Goal: Use online tool/utility

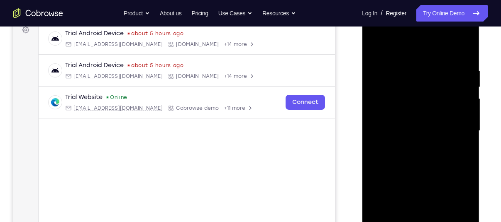
scroll to position [152, 0]
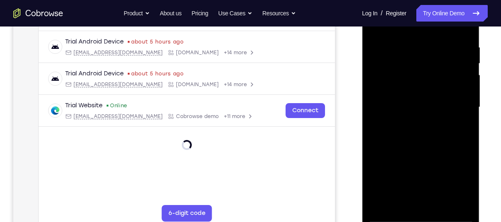
click at [420, 218] on div at bounding box center [420, 107] width 105 height 232
click at [455, 180] on div at bounding box center [420, 107] width 105 height 232
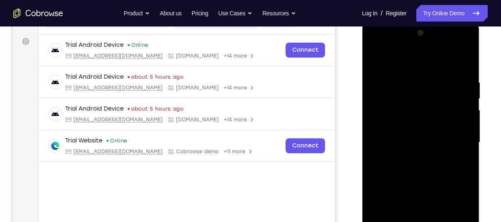
scroll to position [115, 0]
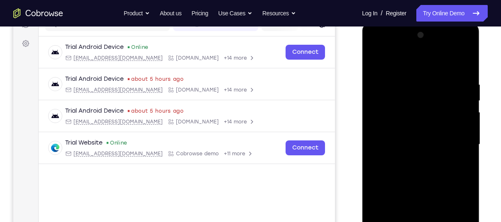
click at [400, 68] on div at bounding box center [420, 145] width 105 height 232
click at [454, 136] on div at bounding box center [420, 145] width 105 height 232
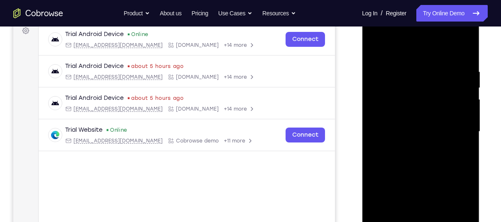
scroll to position [129, 0]
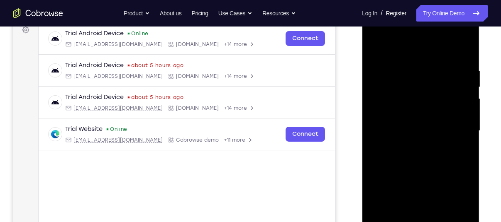
click at [410, 146] on div at bounding box center [420, 131] width 105 height 232
click at [417, 125] on div at bounding box center [420, 131] width 105 height 232
click at [419, 112] on div at bounding box center [420, 131] width 105 height 232
click at [424, 130] on div at bounding box center [420, 131] width 105 height 232
click at [425, 154] on div at bounding box center [420, 131] width 105 height 232
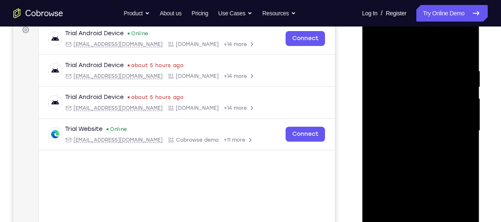
click at [438, 156] on div at bounding box center [420, 131] width 105 height 232
click at [419, 158] on div at bounding box center [420, 131] width 105 height 232
drag, startPoint x: 445, startPoint y: 60, endPoint x: 426, endPoint y: 185, distance: 127.1
click at [426, 185] on div at bounding box center [420, 131] width 105 height 232
click at [451, 51] on div at bounding box center [420, 131] width 105 height 232
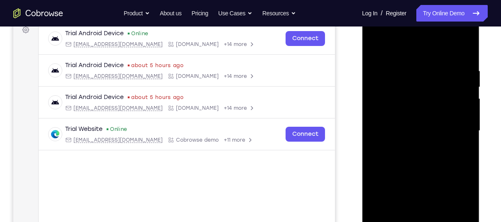
drag, startPoint x: 435, startPoint y: 29, endPoint x: 404, endPoint y: 154, distance: 128.3
click at [404, 154] on div at bounding box center [420, 131] width 105 height 232
drag, startPoint x: 413, startPoint y: 165, endPoint x: 421, endPoint y: -15, distance: 179.8
click at [421, 9] on html "Online web based iOS Simulators and Android Emulators. Run iPhone, iPad, Mobile…" at bounding box center [421, 133] width 118 height 249
click at [455, 32] on div at bounding box center [420, 131] width 105 height 232
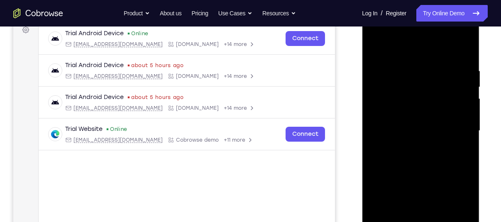
click at [391, 33] on div at bounding box center [420, 131] width 105 height 232
click at [388, 109] on div at bounding box center [420, 131] width 105 height 232
click at [417, 150] on div at bounding box center [420, 131] width 105 height 232
click at [409, 109] on div at bounding box center [420, 131] width 105 height 232
click at [401, 208] on div at bounding box center [420, 131] width 105 height 232
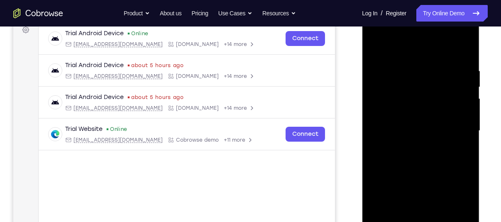
click at [435, 122] on div at bounding box center [420, 131] width 105 height 232
click at [464, 55] on div at bounding box center [420, 131] width 105 height 232
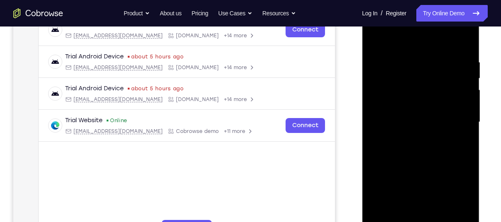
scroll to position [138, 0]
drag, startPoint x: 450, startPoint y: 174, endPoint x: 450, endPoint y: 123, distance: 51.0
click at [450, 123] on div at bounding box center [420, 122] width 105 height 232
click at [467, 110] on div at bounding box center [420, 122] width 105 height 232
click at [466, 110] on div at bounding box center [420, 122] width 105 height 232
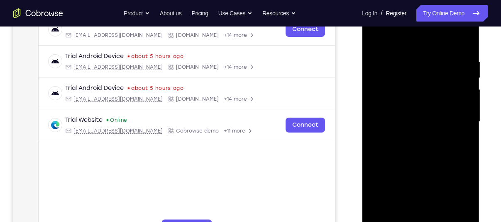
click at [446, 122] on div at bounding box center [420, 122] width 105 height 232
click at [374, 112] on div at bounding box center [420, 122] width 105 height 232
click at [374, 111] on div at bounding box center [420, 122] width 105 height 232
drag, startPoint x: 426, startPoint y: 189, endPoint x: 439, endPoint y: 71, distance: 118.2
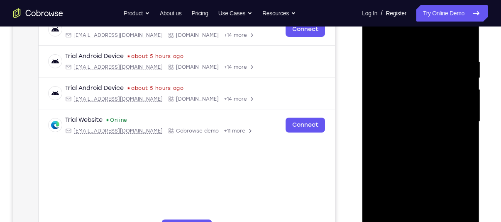
click at [439, 71] on div at bounding box center [420, 122] width 105 height 232
drag, startPoint x: 416, startPoint y: 178, endPoint x: 440, endPoint y: 65, distance: 115.3
click at [440, 65] on div at bounding box center [420, 122] width 105 height 232
drag, startPoint x: 429, startPoint y: 161, endPoint x: 441, endPoint y: 69, distance: 92.0
click at [441, 69] on div at bounding box center [420, 122] width 105 height 232
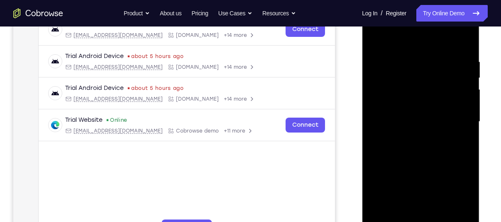
drag, startPoint x: 417, startPoint y: 160, endPoint x: 428, endPoint y: 71, distance: 90.3
click at [428, 71] on div at bounding box center [420, 122] width 105 height 232
drag, startPoint x: 418, startPoint y: 169, endPoint x: 436, endPoint y: 59, distance: 111.3
click at [436, 59] on div at bounding box center [420, 122] width 105 height 232
drag, startPoint x: 416, startPoint y: 167, endPoint x: 443, endPoint y: 83, distance: 89.1
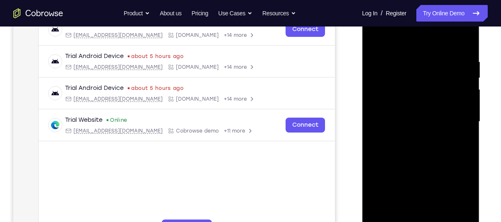
click at [443, 83] on div at bounding box center [420, 122] width 105 height 232
click at [438, 124] on div at bounding box center [420, 122] width 105 height 232
drag, startPoint x: 428, startPoint y: 185, endPoint x: 460, endPoint y: 65, distance: 123.8
click at [460, 65] on div at bounding box center [420, 122] width 105 height 232
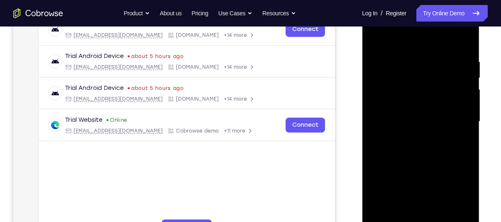
drag, startPoint x: 419, startPoint y: 166, endPoint x: 452, endPoint y: 94, distance: 79.1
click at [452, 94] on div at bounding box center [420, 122] width 105 height 232
click at [467, 125] on div at bounding box center [420, 122] width 105 height 232
click at [378, 122] on div at bounding box center [420, 122] width 105 height 232
click at [378, 123] on div at bounding box center [420, 122] width 105 height 232
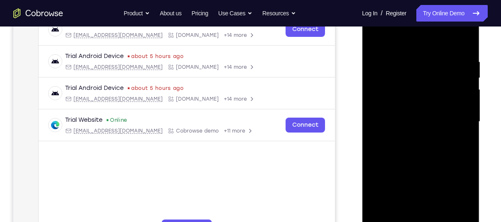
click at [373, 123] on div at bounding box center [420, 122] width 105 height 232
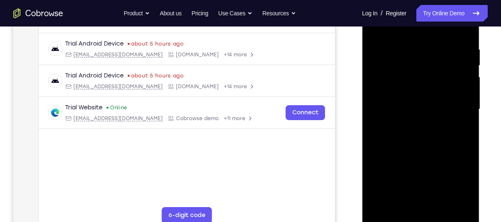
scroll to position [150, 0]
click at [465, 110] on div at bounding box center [420, 109] width 105 height 232
click at [465, 111] on div at bounding box center [420, 109] width 105 height 232
click at [465, 108] on div at bounding box center [420, 109] width 105 height 232
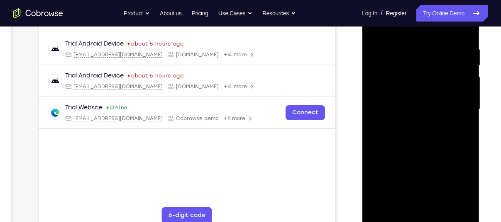
click at [465, 108] on div at bounding box center [420, 109] width 105 height 232
click at [467, 112] on div at bounding box center [420, 109] width 105 height 232
click at [467, 111] on div at bounding box center [420, 109] width 105 height 232
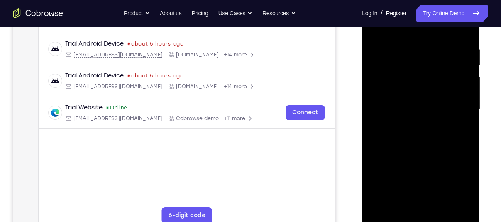
click at [467, 110] on div at bounding box center [420, 109] width 105 height 232
click at [439, 204] on div at bounding box center [420, 109] width 105 height 232
click at [410, 152] on div at bounding box center [420, 109] width 105 height 232
click at [393, 134] on div at bounding box center [420, 109] width 105 height 232
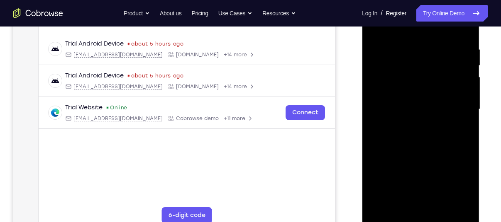
drag, startPoint x: 453, startPoint y: 83, endPoint x: 455, endPoint y: 175, distance: 91.7
click at [455, 175] on div at bounding box center [420, 109] width 105 height 232
drag, startPoint x: 442, startPoint y: 84, endPoint x: 446, endPoint y: 197, distance: 113.3
click at [446, 197] on div at bounding box center [420, 109] width 105 height 232
drag, startPoint x: 437, startPoint y: 170, endPoint x: 463, endPoint y: 53, distance: 119.9
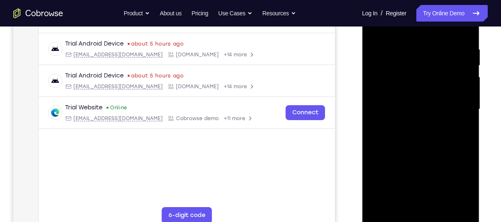
drag, startPoint x: 102, startPoint y: 66, endPoint x: 494, endPoint y: 122, distance: 396.1
click at [494, 122] on div "Your Support Agent Your Customer Web iOS Android Next Steps We’d be happy to gi…" at bounding box center [250, 149] width 501 height 547
drag, startPoint x: 436, startPoint y: 160, endPoint x: 446, endPoint y: 92, distance: 68.7
click at [446, 92] on div at bounding box center [420, 109] width 105 height 232
click at [398, 169] on div at bounding box center [420, 109] width 105 height 232
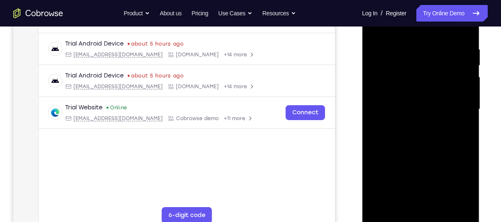
click at [383, 206] on div at bounding box center [420, 109] width 105 height 232
click at [407, 45] on div at bounding box center [420, 109] width 105 height 232
click at [460, 124] on div at bounding box center [420, 109] width 105 height 232
click at [374, 137] on div at bounding box center [420, 109] width 105 height 232
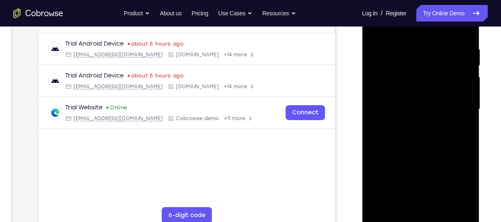
click at [465, 126] on div at bounding box center [420, 109] width 105 height 232
click at [462, 124] on div at bounding box center [420, 109] width 105 height 232
drag, startPoint x: 399, startPoint y: 121, endPoint x: 484, endPoint y: 127, distance: 85.7
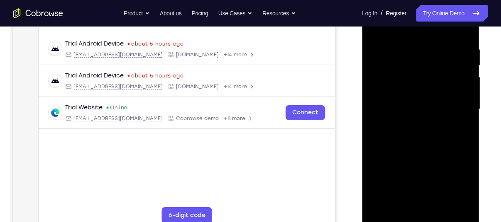
click at [480, 127] on html "Online web based iOS Simulators and Android Emulators. Run iPhone, iPad, Mobile…" at bounding box center [421, 111] width 118 height 249
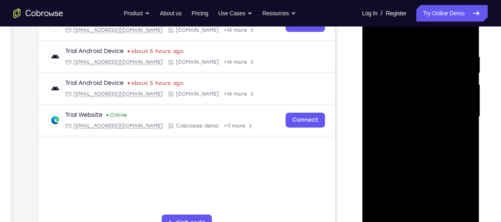
scroll to position [142, 0]
click at [458, 109] on div at bounding box center [420, 118] width 105 height 232
click at [464, 94] on div at bounding box center [420, 118] width 105 height 232
click at [462, 94] on div at bounding box center [420, 118] width 105 height 232
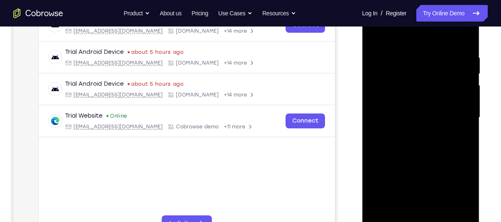
click at [462, 94] on div at bounding box center [420, 118] width 105 height 232
drag, startPoint x: 391, startPoint y: 122, endPoint x: 474, endPoint y: 127, distance: 83.1
click at [474, 127] on div at bounding box center [420, 118] width 117 height 247
drag, startPoint x: 446, startPoint y: 143, endPoint x: 466, endPoint y: 153, distance: 21.7
click at [466, 153] on div at bounding box center [420, 118] width 105 height 232
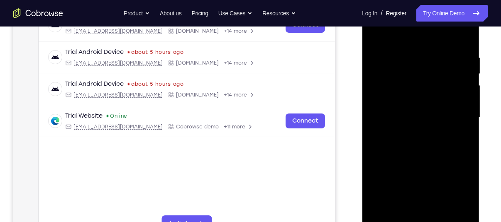
click at [464, 145] on div at bounding box center [420, 118] width 105 height 232
click at [464, 139] on div at bounding box center [420, 118] width 105 height 232
click at [463, 137] on div at bounding box center [420, 118] width 105 height 232
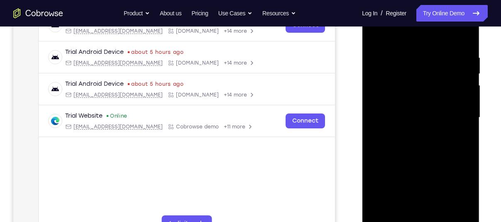
drag, startPoint x: 454, startPoint y: 141, endPoint x: 339, endPoint y: 152, distance: 115.8
click at [362, 152] on html "Online web based iOS Simulators and Android Emulators. Run iPhone, iPad, Mobile…" at bounding box center [421, 119] width 118 height 249
click at [458, 134] on div at bounding box center [420, 118] width 105 height 232
click at [462, 134] on div at bounding box center [420, 118] width 105 height 232
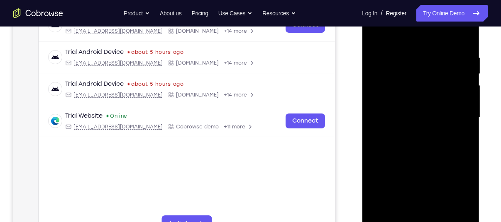
click at [459, 130] on div at bounding box center [420, 118] width 105 height 232
click at [459, 129] on div at bounding box center [420, 118] width 105 height 232
click at [460, 76] on div at bounding box center [420, 118] width 105 height 232
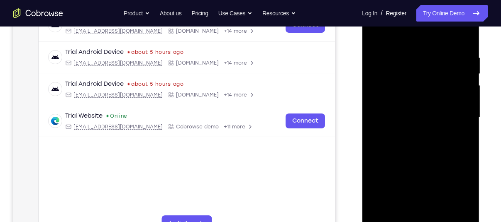
click at [460, 56] on div at bounding box center [420, 118] width 105 height 232
click at [463, 38] on div at bounding box center [420, 118] width 105 height 232
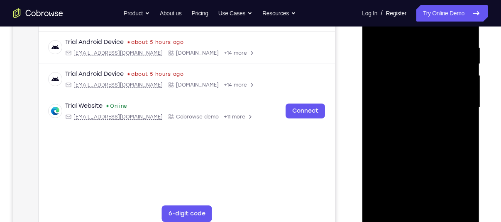
scroll to position [163, 0]
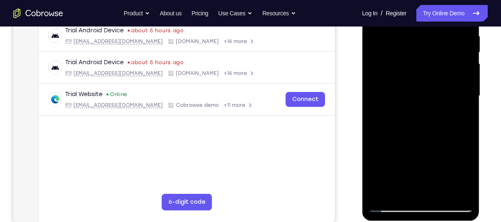
click at [380, 194] on div at bounding box center [420, 96] width 105 height 232
click at [380, 190] on div at bounding box center [420, 96] width 105 height 232
drag, startPoint x: 419, startPoint y: 49, endPoint x: 444, endPoint y: 162, distance: 115.7
click at [444, 162] on div at bounding box center [420, 96] width 105 height 232
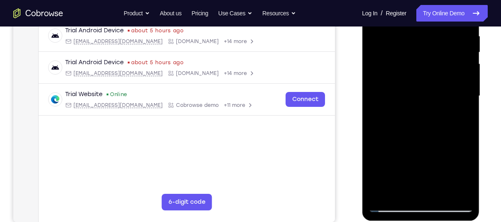
click at [408, 38] on div at bounding box center [420, 96] width 105 height 232
click at [449, 99] on div at bounding box center [420, 96] width 105 height 232
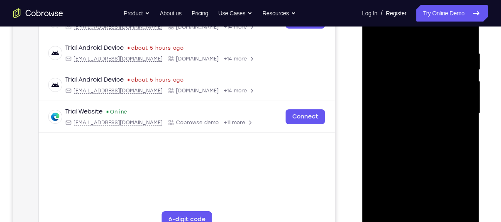
scroll to position [139, 0]
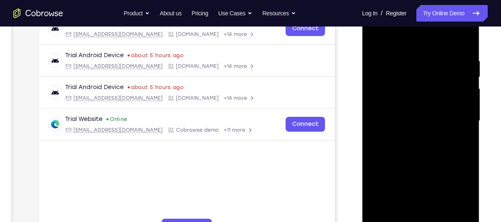
click at [458, 99] on div at bounding box center [420, 121] width 105 height 232
click at [459, 97] on div at bounding box center [420, 121] width 105 height 232
drag, startPoint x: 459, startPoint y: 97, endPoint x: 356, endPoint y: 107, distance: 104.2
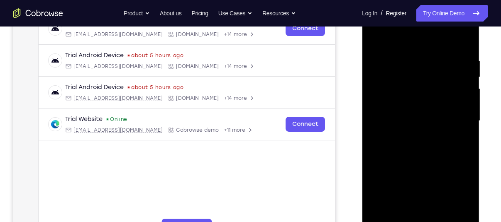
click at [362, 107] on html "Online web based iOS Simulators and Android Emulators. Run iPhone, iPad, Mobile…" at bounding box center [421, 123] width 118 height 249
click at [462, 105] on div at bounding box center [420, 121] width 105 height 232
click at [455, 105] on div at bounding box center [420, 121] width 105 height 232
click at [455, 104] on div at bounding box center [420, 121] width 105 height 232
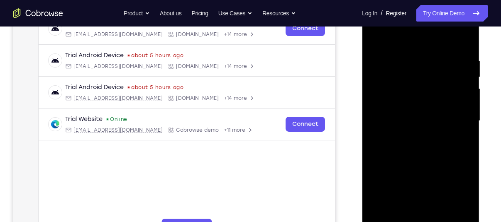
click at [455, 104] on div at bounding box center [420, 121] width 105 height 232
drag, startPoint x: 457, startPoint y: 109, endPoint x: 363, endPoint y: 116, distance: 93.6
click at [363, 116] on div at bounding box center [420, 122] width 117 height 247
click at [463, 114] on div at bounding box center [420, 121] width 105 height 232
click at [463, 118] on div at bounding box center [420, 121] width 105 height 232
